Goal: Task Accomplishment & Management: Use online tool/utility

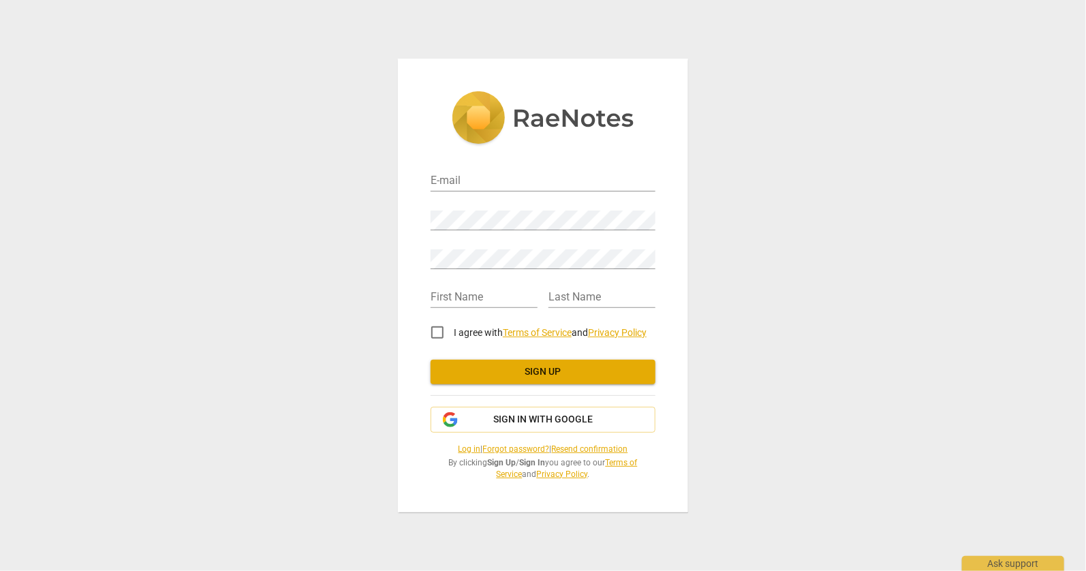
click at [438, 333] on input "I agree with Terms of Service and Privacy Policy" at bounding box center [437, 332] width 33 height 33
checkbox input "true"
click at [463, 178] on input "email" at bounding box center [543, 182] width 225 height 20
type input "[EMAIL_ADDRESS][DOMAIN_NAME]"
type input "[DEMOGRAPHIC_DATA]"
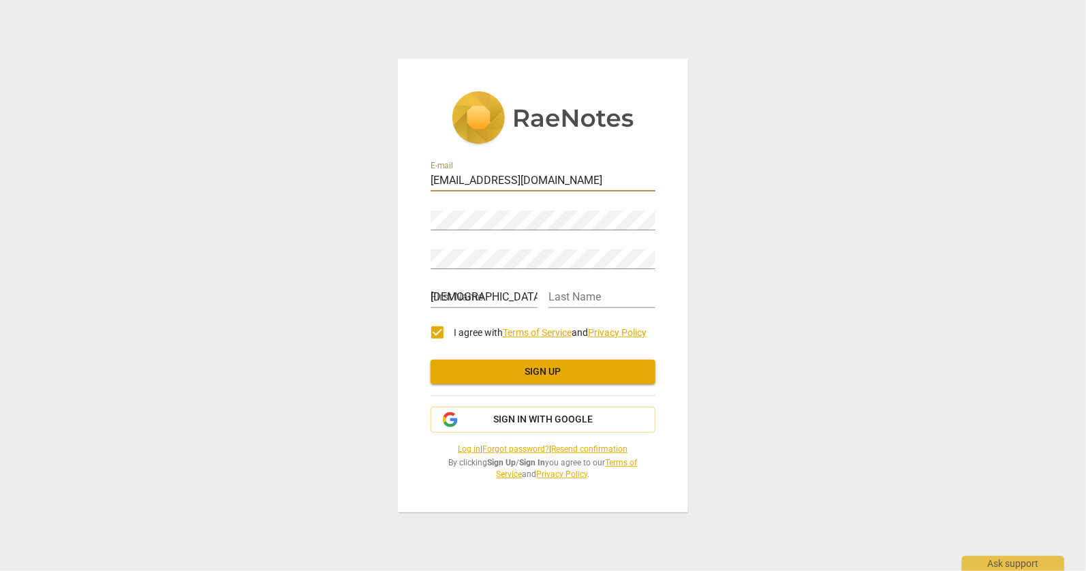
type input "[PERSON_NAME]"
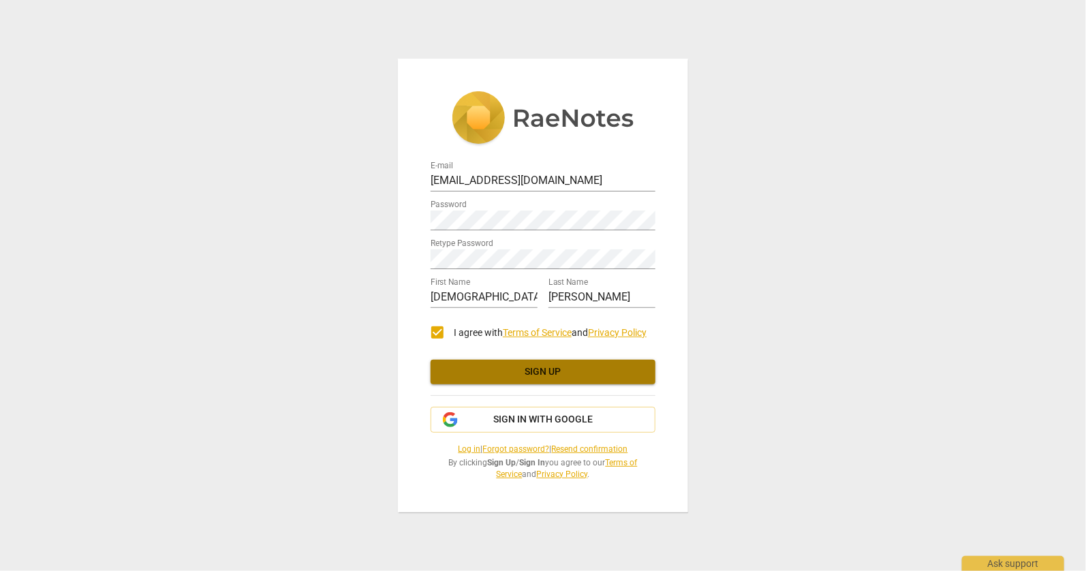
click at [482, 367] on span "Sign up" at bounding box center [543, 372] width 203 height 14
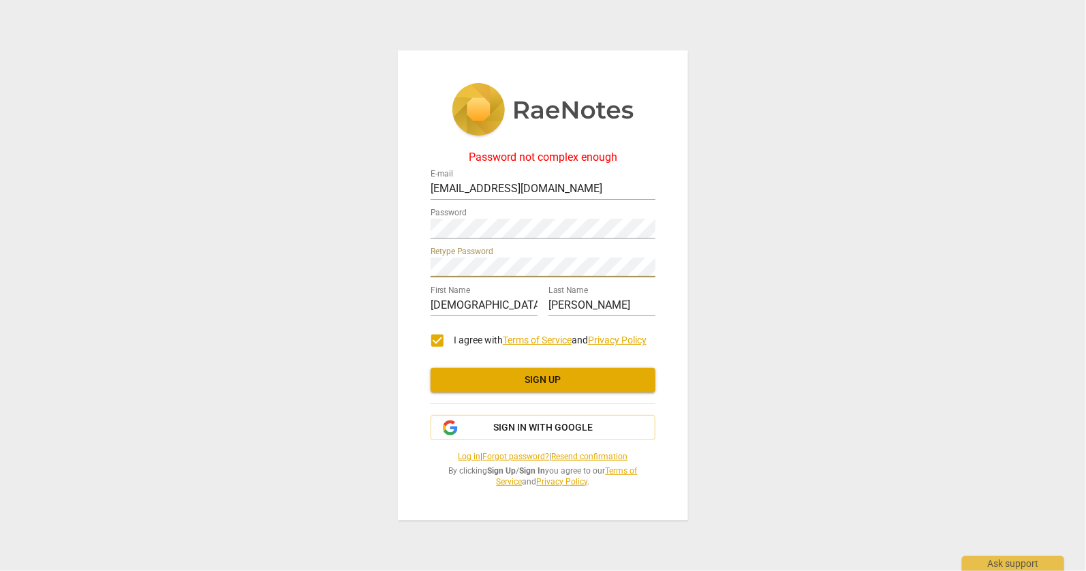
click at [508, 372] on button "Sign up" at bounding box center [543, 380] width 225 height 25
click at [502, 381] on span "Sign up" at bounding box center [543, 380] width 203 height 14
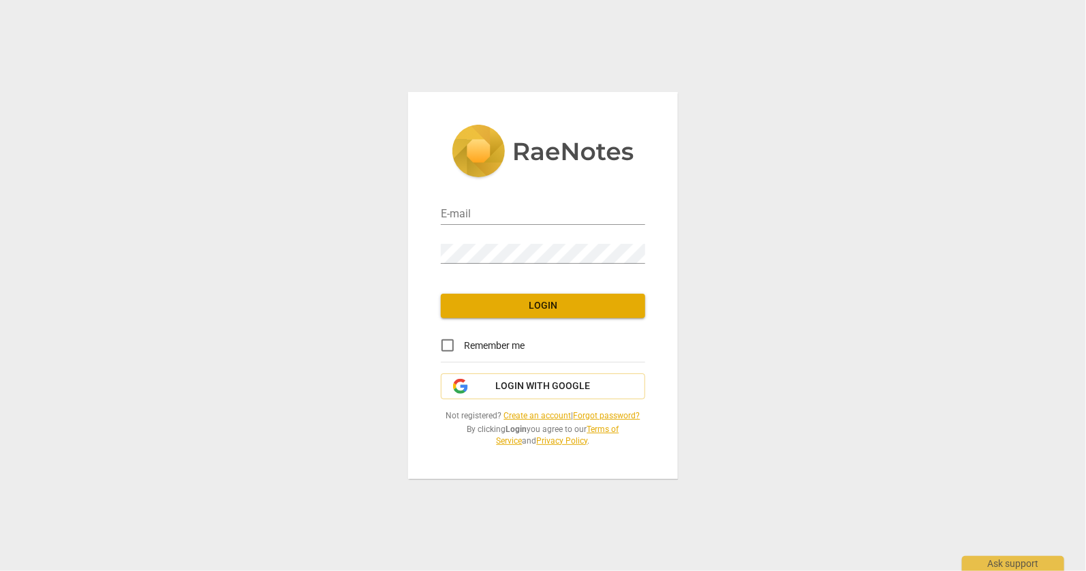
type input "[EMAIL_ADDRESS][DOMAIN_NAME]"
click at [446, 348] on input "Remember me" at bounding box center [447, 345] width 33 height 33
checkbox input "true"
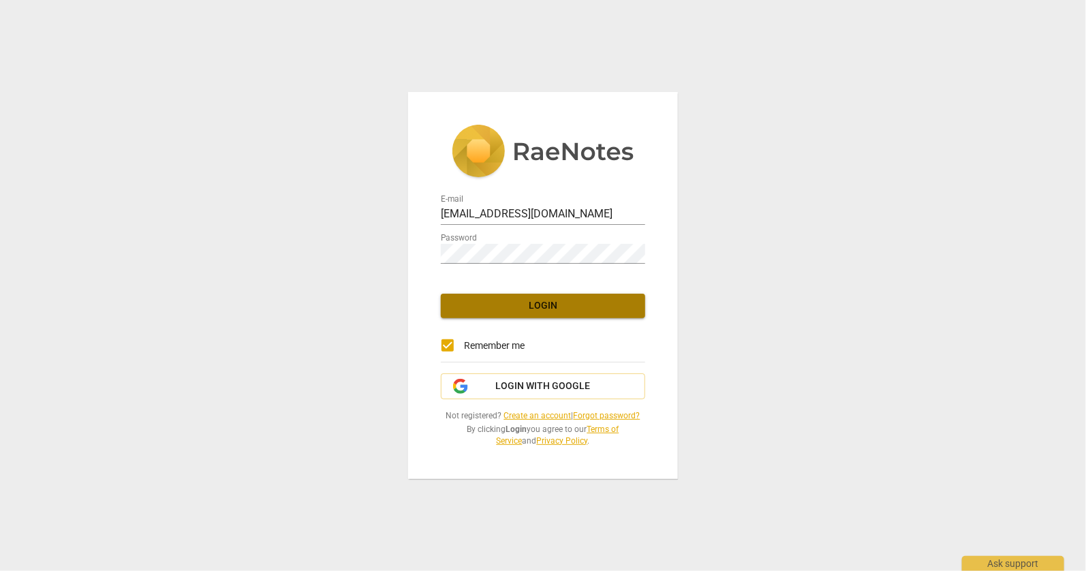
click at [481, 316] on button "Login" at bounding box center [543, 306] width 204 height 25
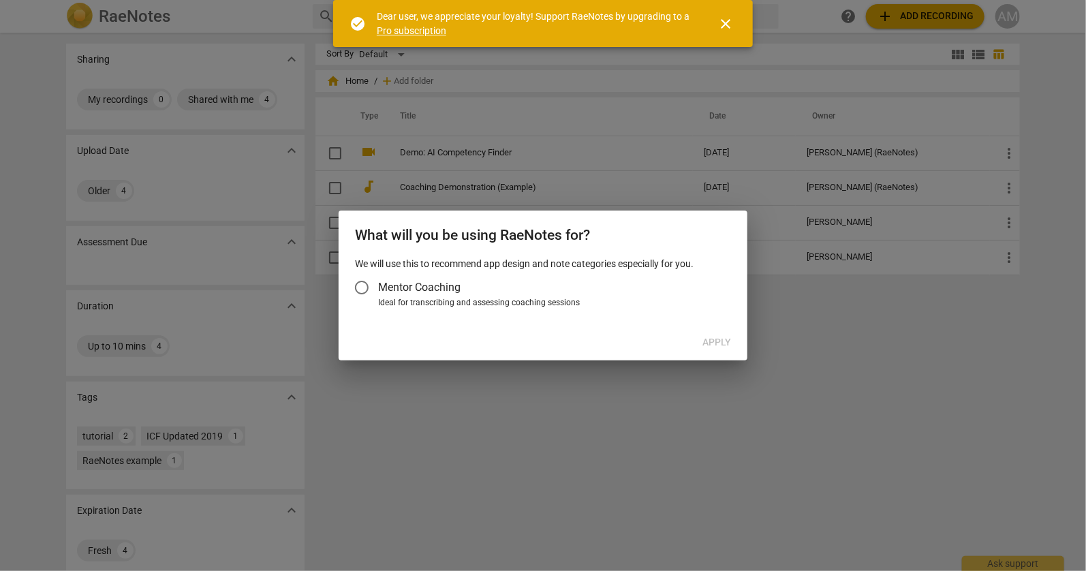
click at [362, 286] on input "Mentor Coaching" at bounding box center [361, 287] width 33 height 33
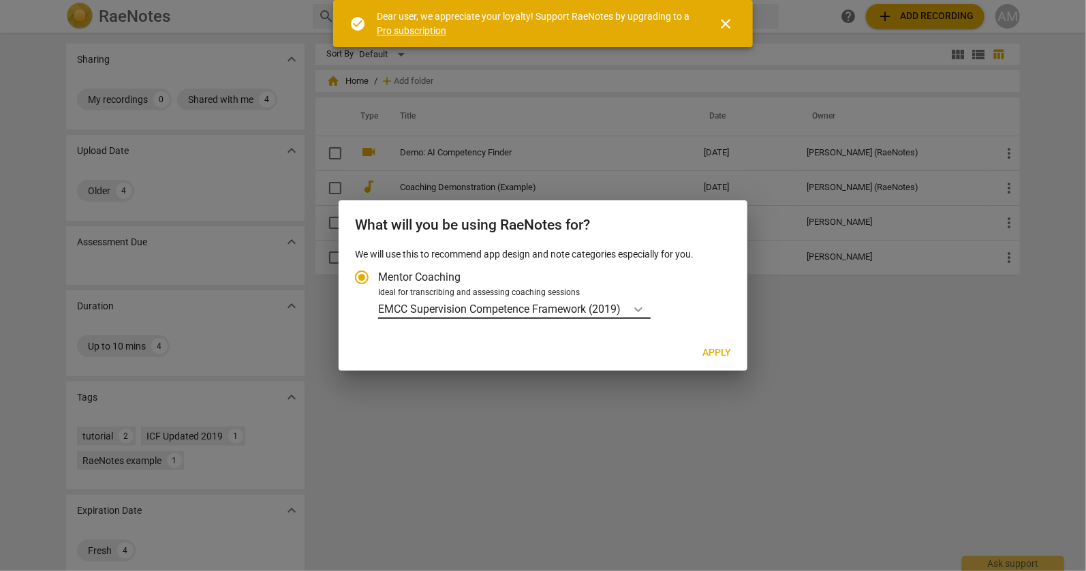
click at [641, 306] on icon "Account type" at bounding box center [639, 310] width 14 height 14
click at [0, 0] on input "Ideal for transcribing and assessing coaching sessions EMCC Supervision Compete…" at bounding box center [0, 0] width 0 height 0
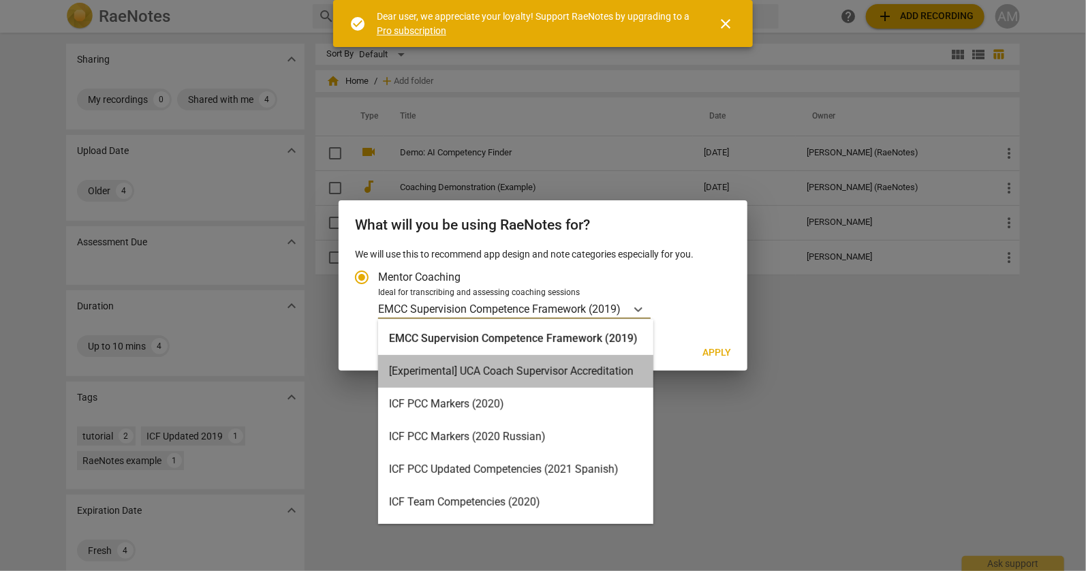
click at [562, 375] on div "[Experimental] UCA Coach Supervisor Accreditation" at bounding box center [515, 371] width 275 height 33
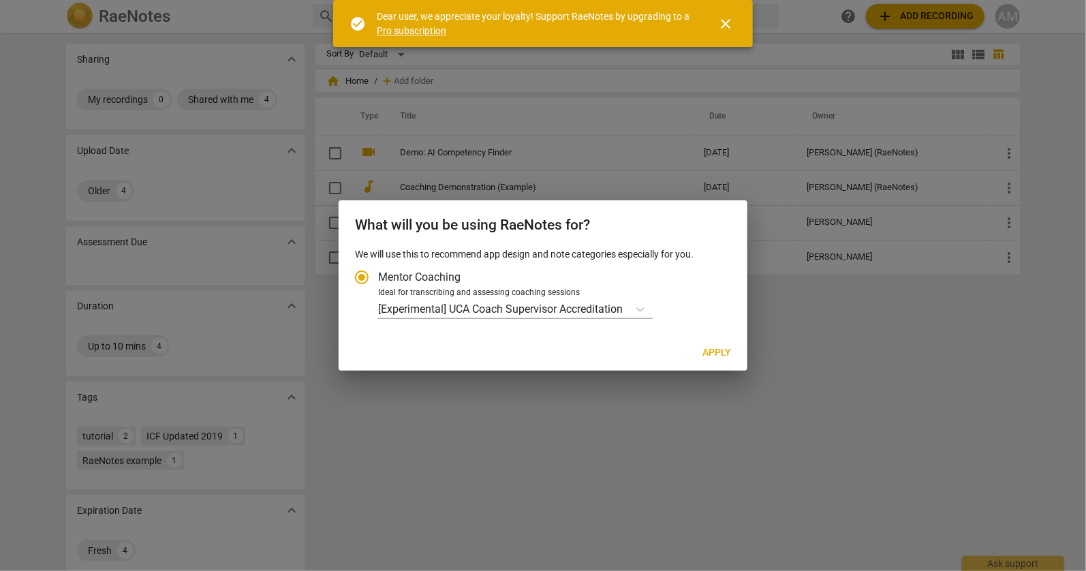
click at [659, 339] on div "What will you be using RaeNotes for? We will use this to recommend app design a…" at bounding box center [543, 285] width 409 height 170
click at [718, 355] on span "Apply" at bounding box center [717, 353] width 29 height 14
radio input "false"
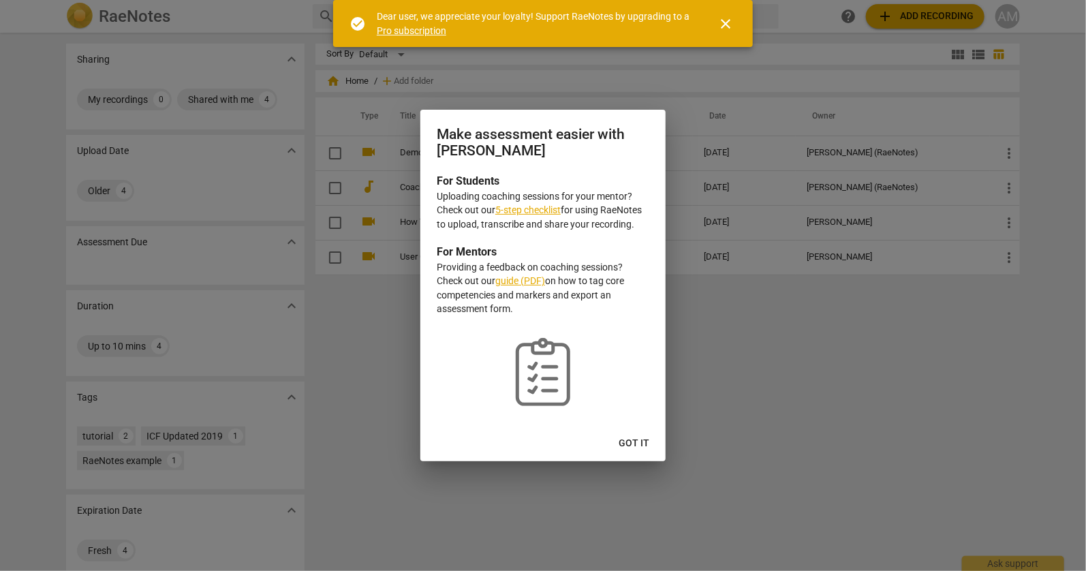
click at [633, 444] on span "Got it" at bounding box center [634, 444] width 31 height 14
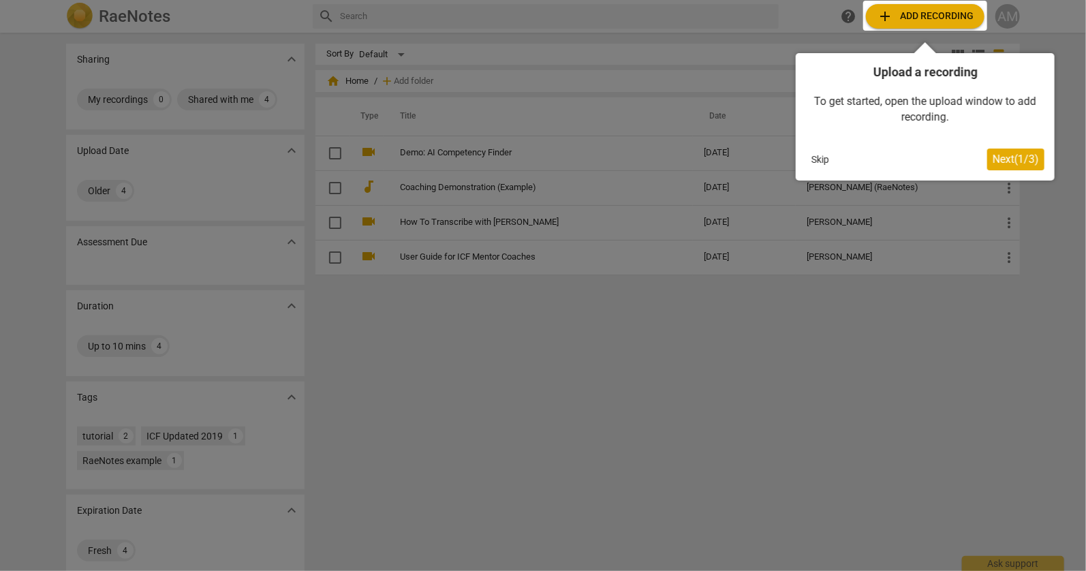
click at [1017, 158] on span "Next ( 1 / 3 )" at bounding box center [1016, 159] width 46 height 13
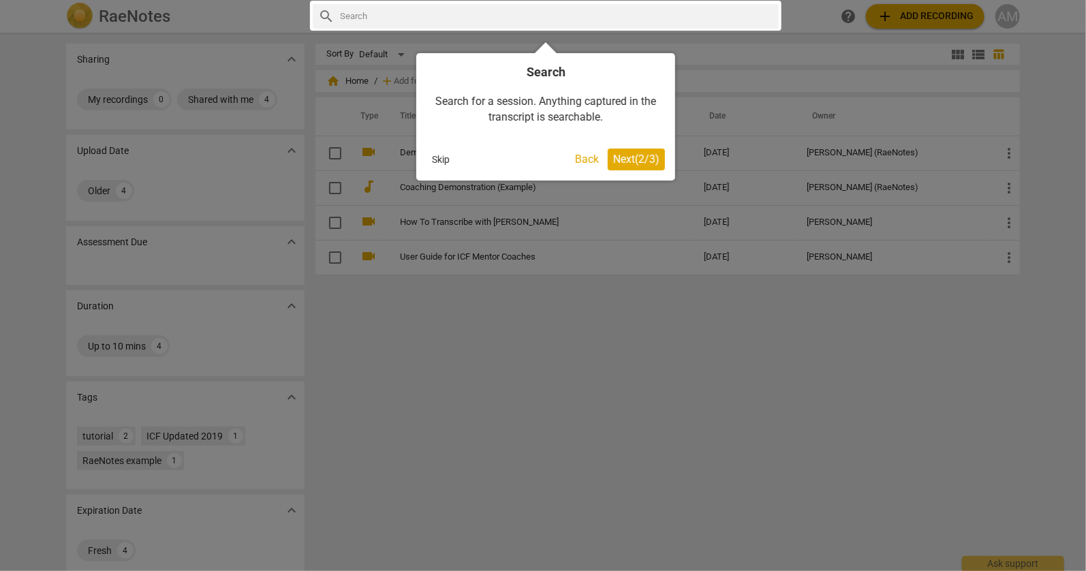
click at [637, 156] on span "Next ( 2 / 3 )" at bounding box center [636, 159] width 46 height 13
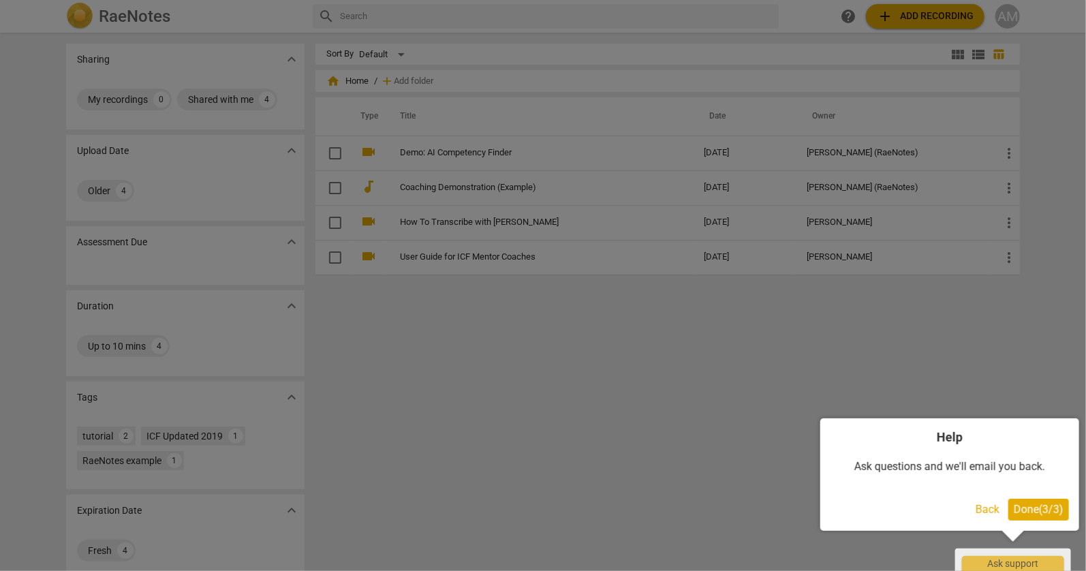
click at [1038, 506] on span "Done ( 3 / 3 )" at bounding box center [1039, 509] width 50 height 13
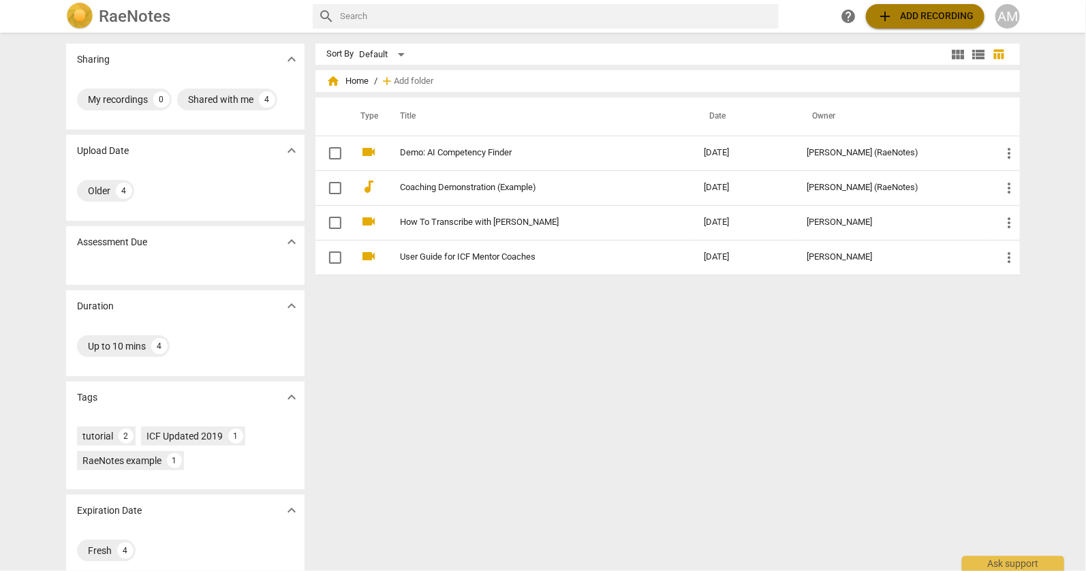
click at [917, 15] on span "add Add recording" at bounding box center [925, 16] width 97 height 16
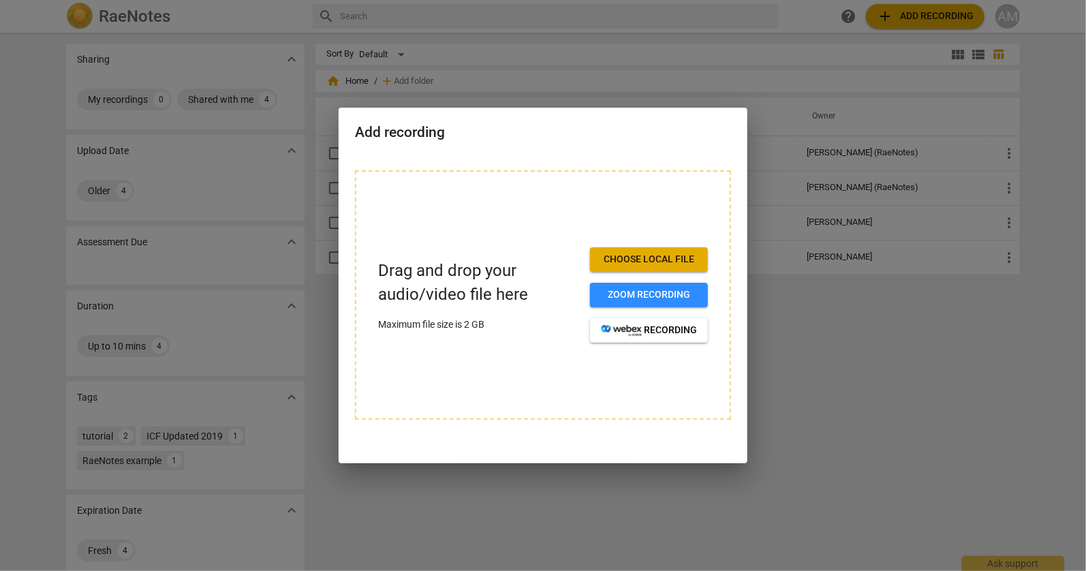
click at [646, 256] on span "Choose local file" at bounding box center [649, 260] width 96 height 14
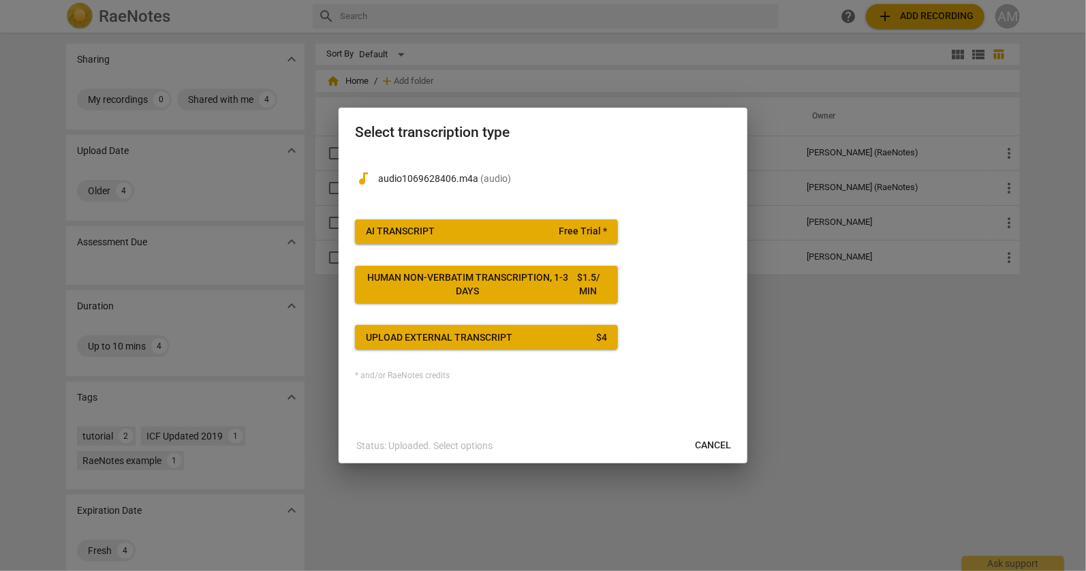
click at [508, 218] on div "audiotrack audio1069628406.m4a ( audio ) AI Transcript Free Trial * Human non-v…" at bounding box center [543, 267] width 376 height 227
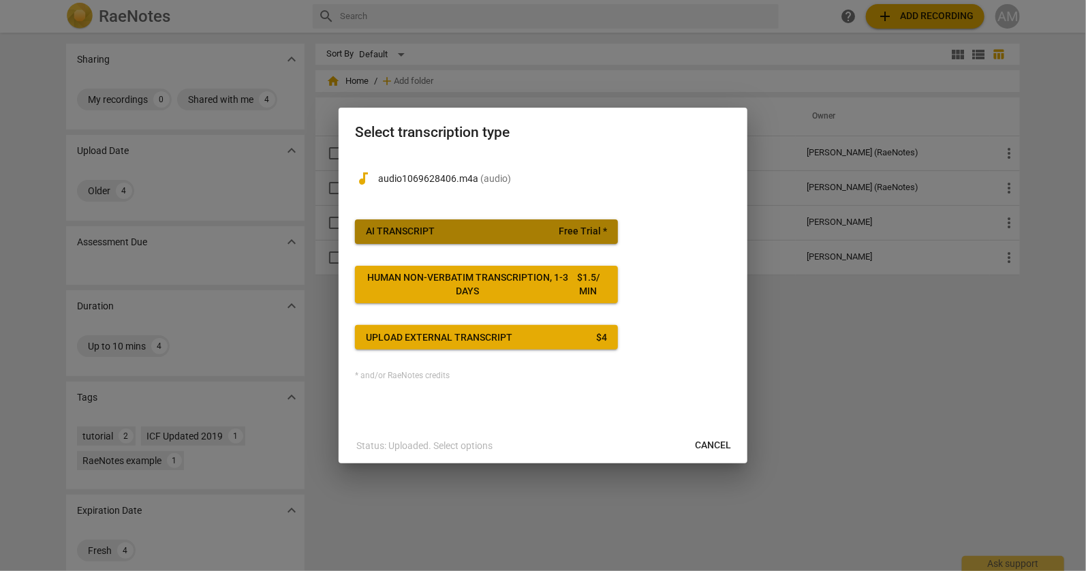
click at [507, 228] on span "AI Transcript Free Trial *" at bounding box center [486, 232] width 241 height 14
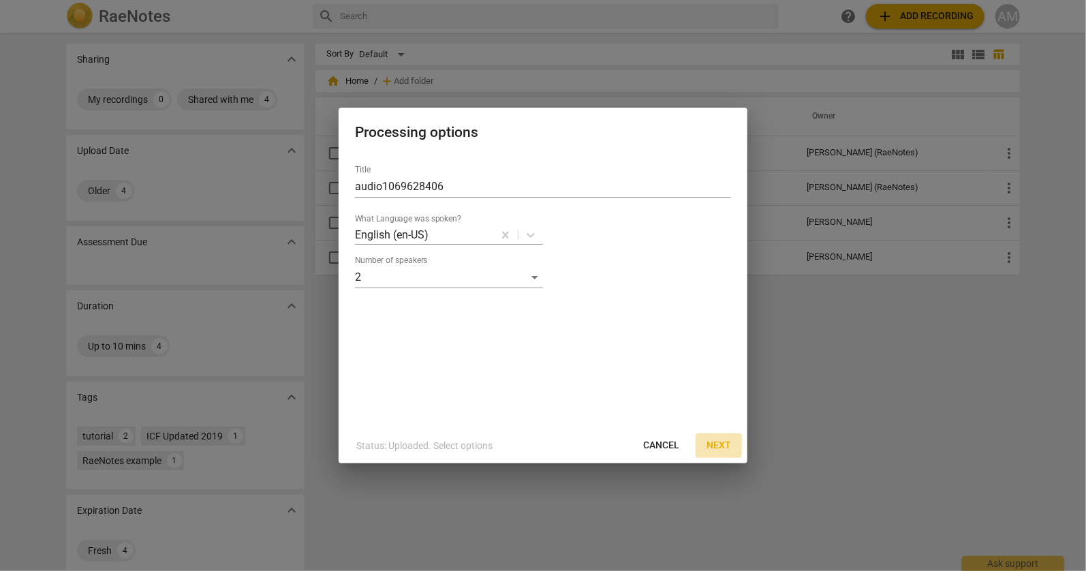
click at [719, 448] on span "Next" at bounding box center [719, 446] width 25 height 14
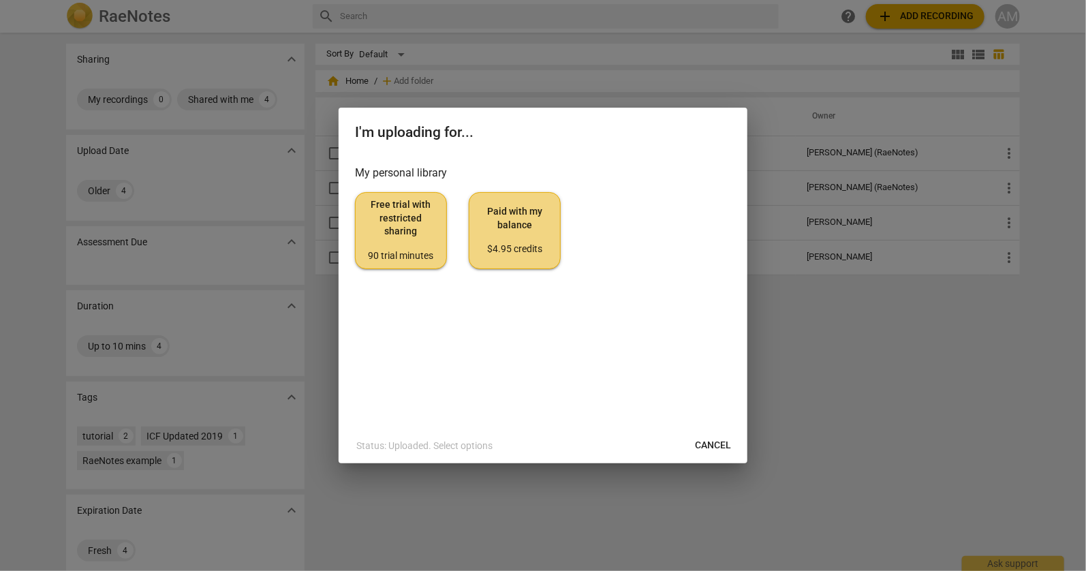
click at [406, 245] on span "Free trial with restricted sharing 90 trial minutes" at bounding box center [401, 230] width 69 height 64
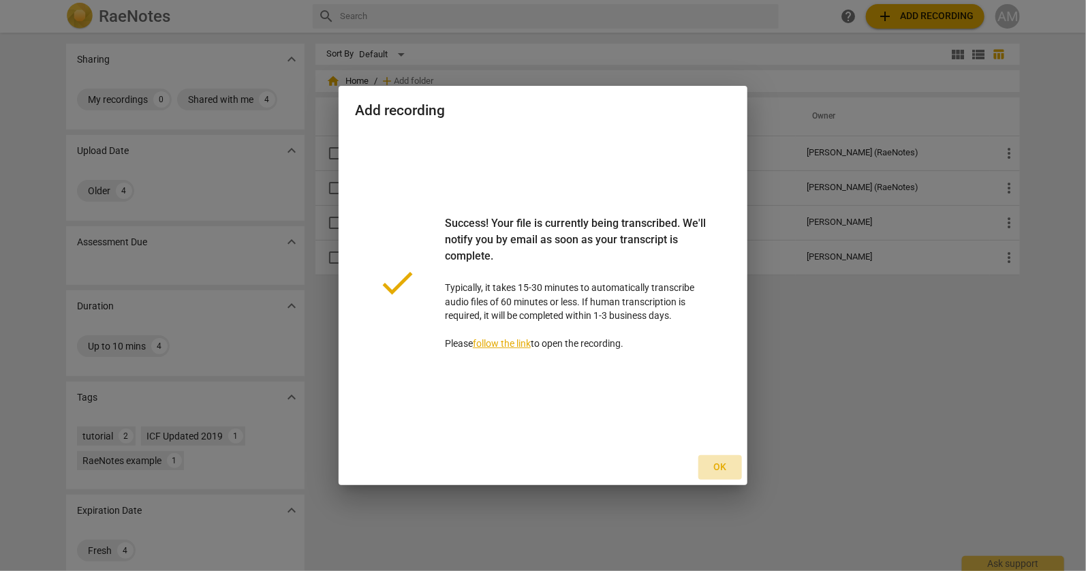
click at [723, 469] on span "Ok" at bounding box center [720, 468] width 22 height 14
